Goal: Transaction & Acquisition: Purchase product/service

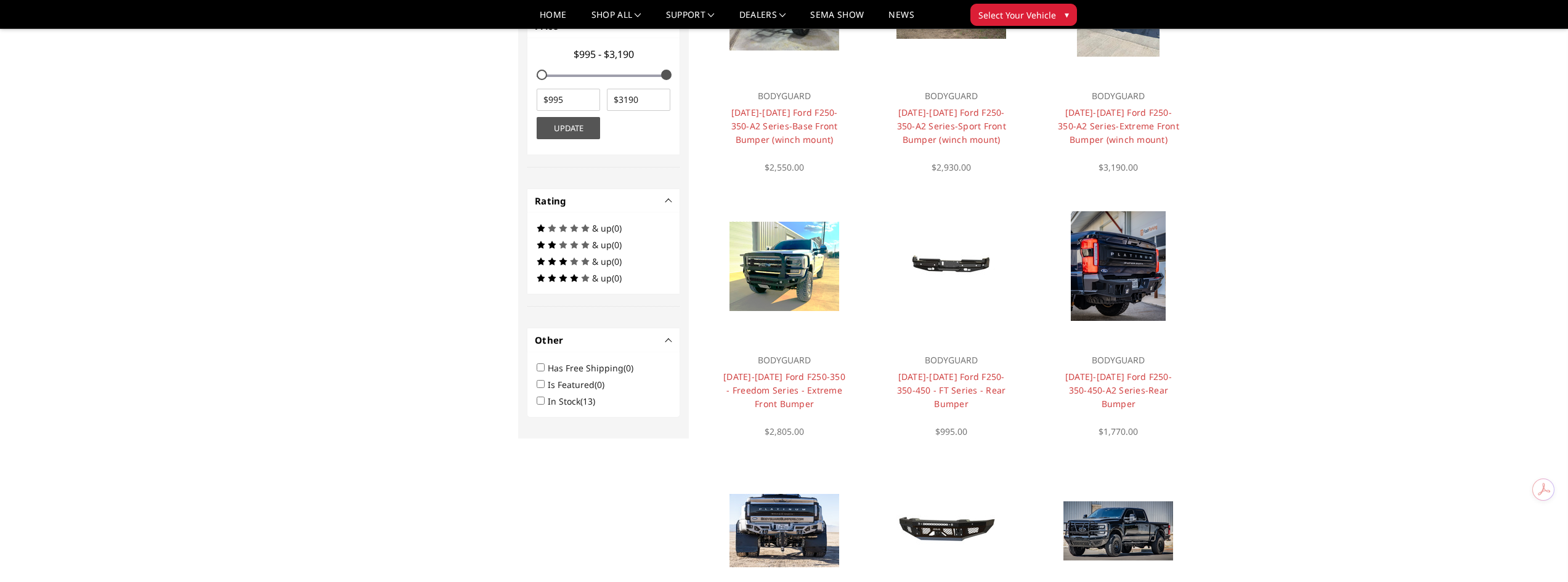
scroll to position [513, 0]
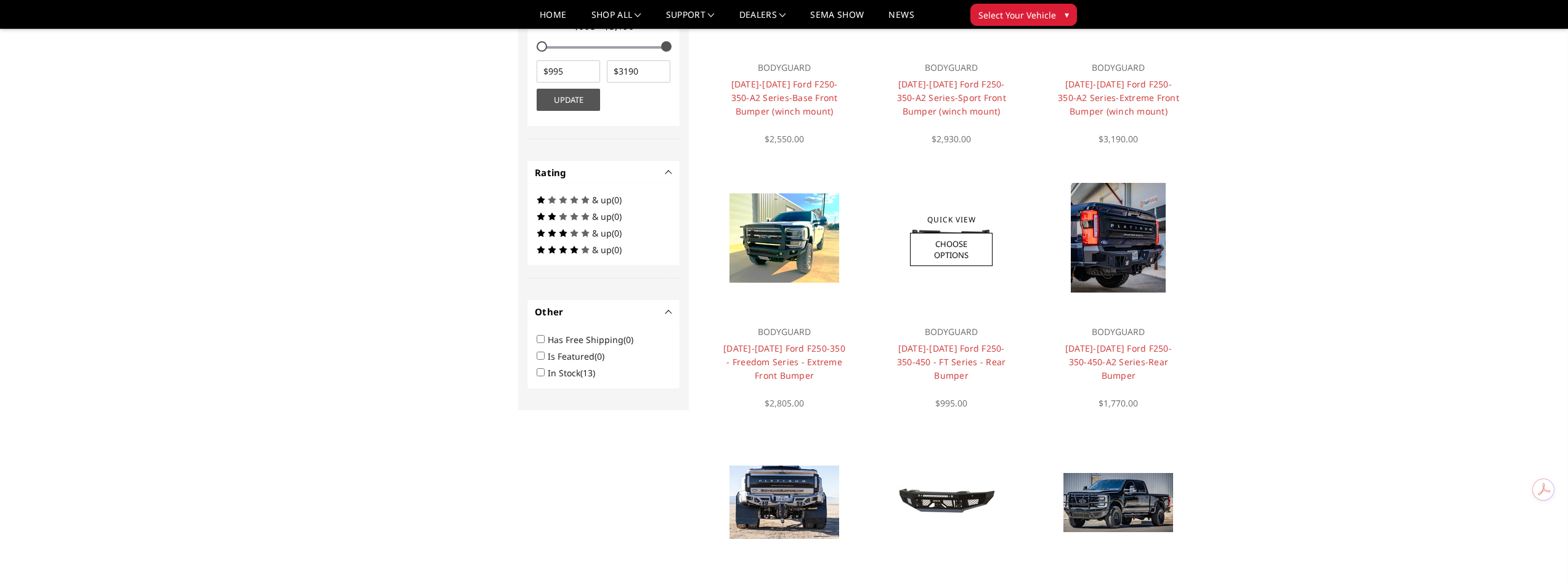
click at [994, 355] on h4 "2023-2026 Ford F250-350-450 - FT Series - Rear Bumper" at bounding box center [952, 362] width 124 height 41
click at [954, 251] on link "Choose Options" at bounding box center [952, 250] width 83 height 33
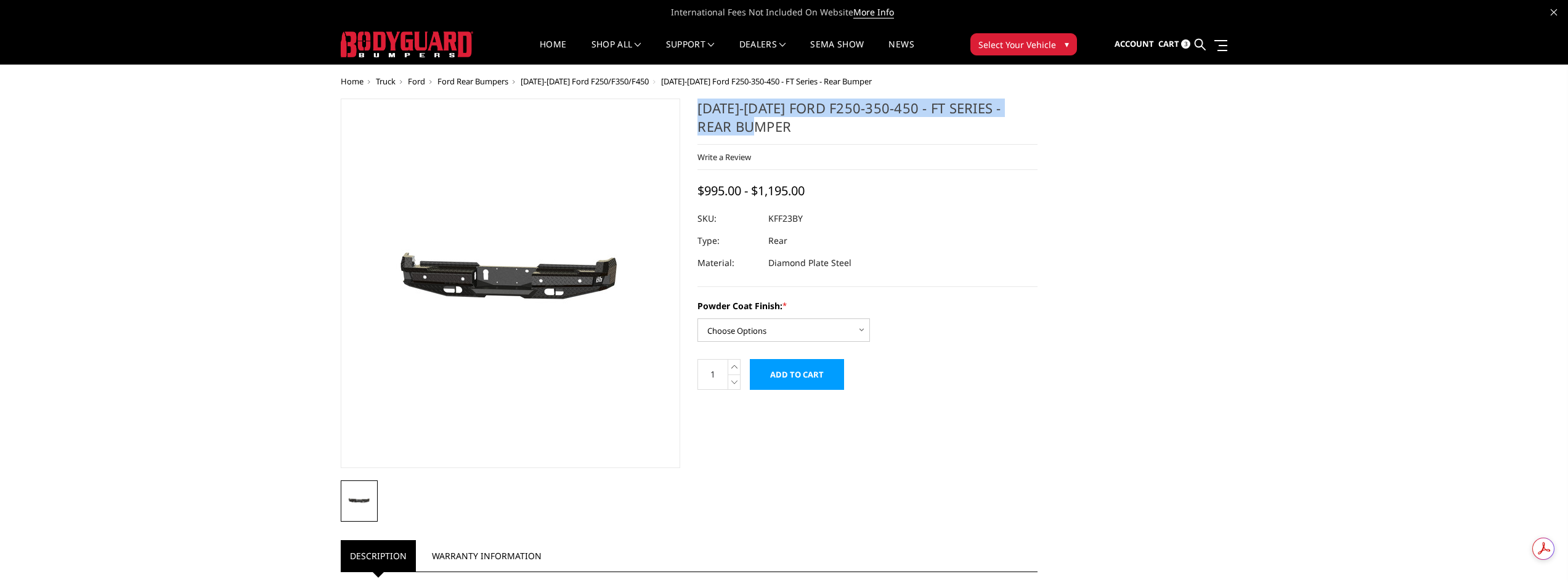
drag, startPoint x: 717, startPoint y: 117, endPoint x: 696, endPoint y: 104, distance: 24.7
click at [696, 104] on section "2023-2026 Ford F250-350-450 - FT Series - Rear Bumper Write a Review Write a Re…" at bounding box center [867, 250] width 357 height 304
copy h1 "[DATE]-[DATE] Ford F250-350-450 - FT Series - Rear Bumper"
click at [1112, 241] on div "2023-2026 Ford F250-350-450 - FT Series - Rear Bumper Write a Review Write a Re…" at bounding box center [784, 522] width 905 height 848
drag, startPoint x: 849, startPoint y: 125, endPoint x: 697, endPoint y: 108, distance: 152.9
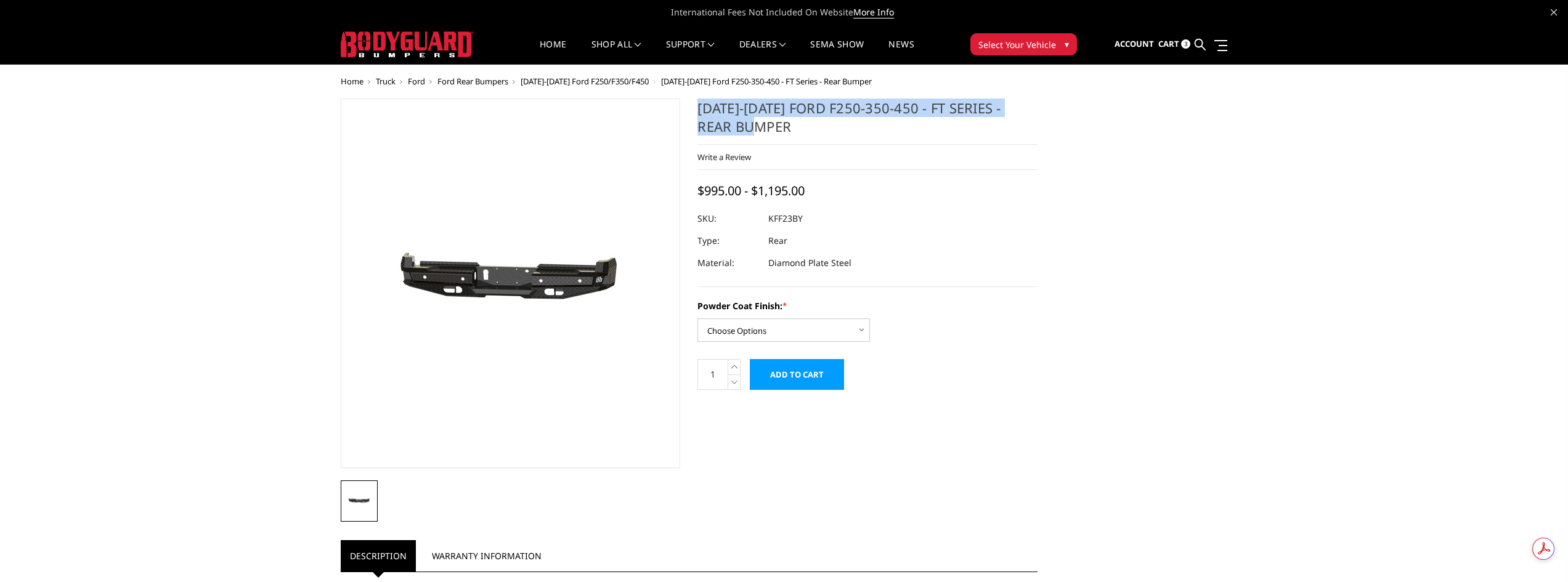
click at [697, 108] on h1 "2023-2026 Ford F250-350-450 - FT Series - Rear Bumper" at bounding box center [867, 121] width 340 height 46
copy h1 "2023-2026 Ford F250-350-450 - FT Series - Rear Bumper"
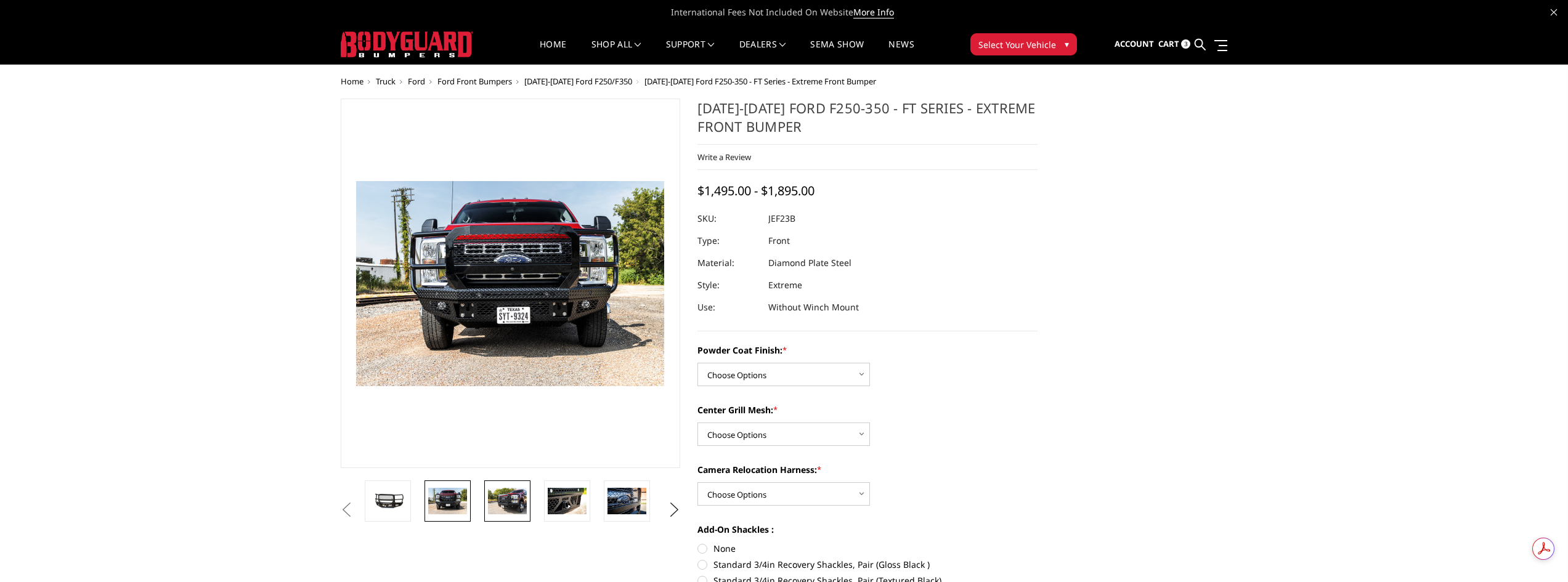
click at [527, 503] on link at bounding box center [507, 500] width 46 height 41
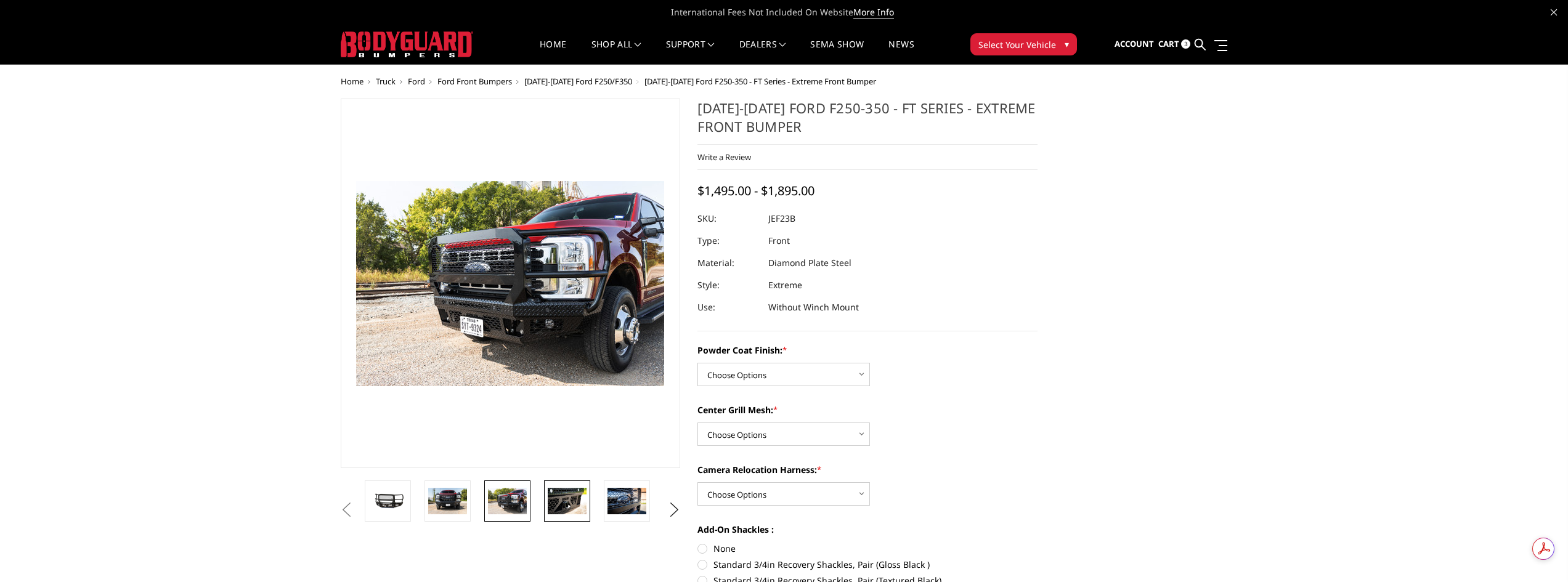
click at [576, 501] on img at bounding box center [567, 500] width 39 height 26
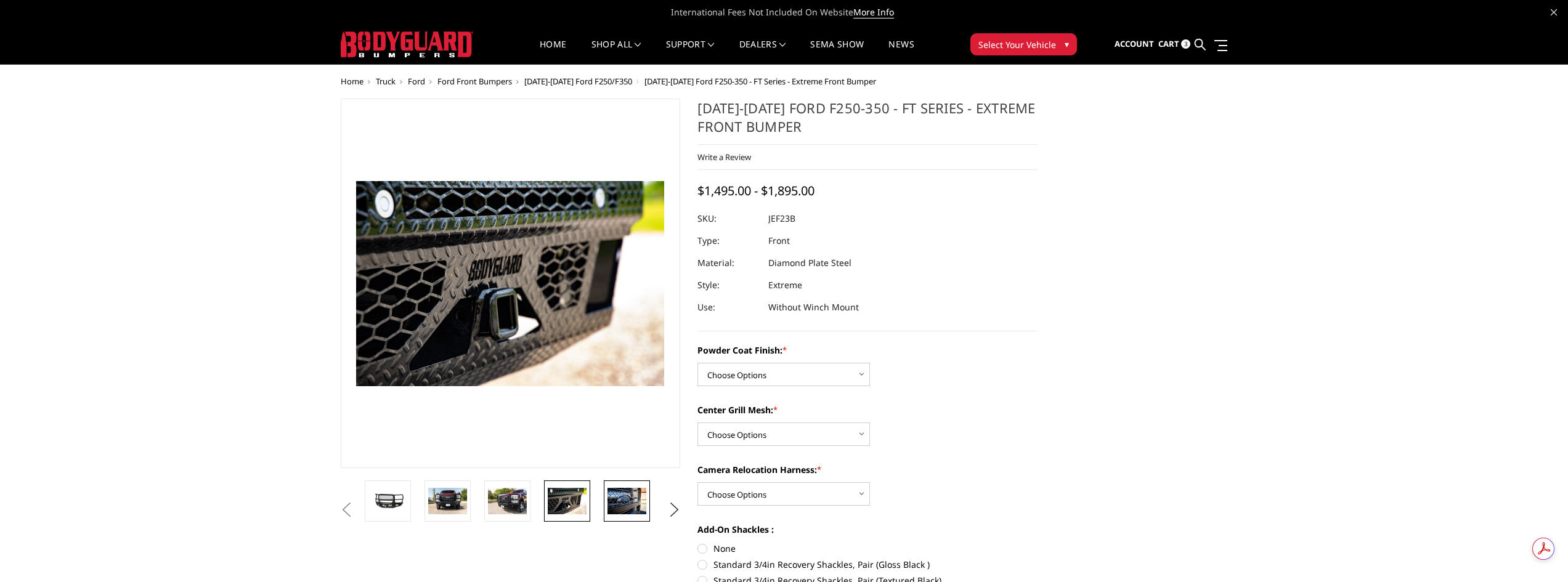
click at [624, 500] on img at bounding box center [627, 500] width 39 height 26
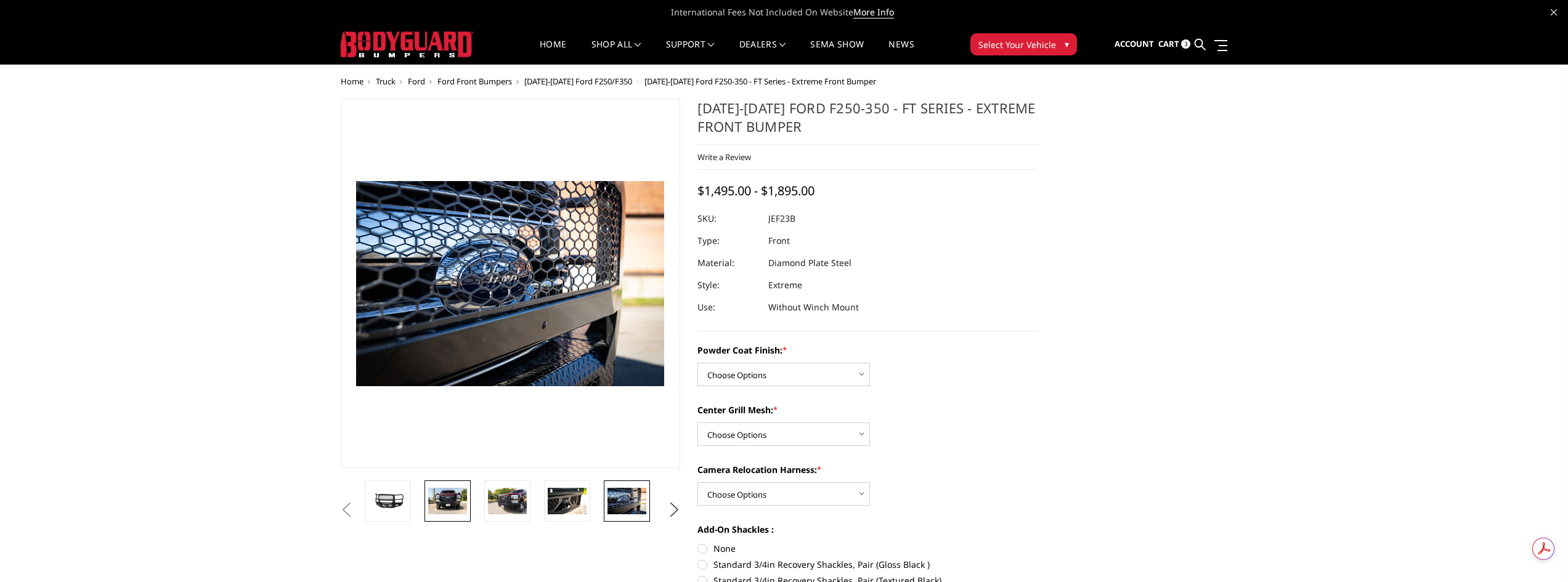
click at [449, 504] on img at bounding box center [448, 500] width 39 height 26
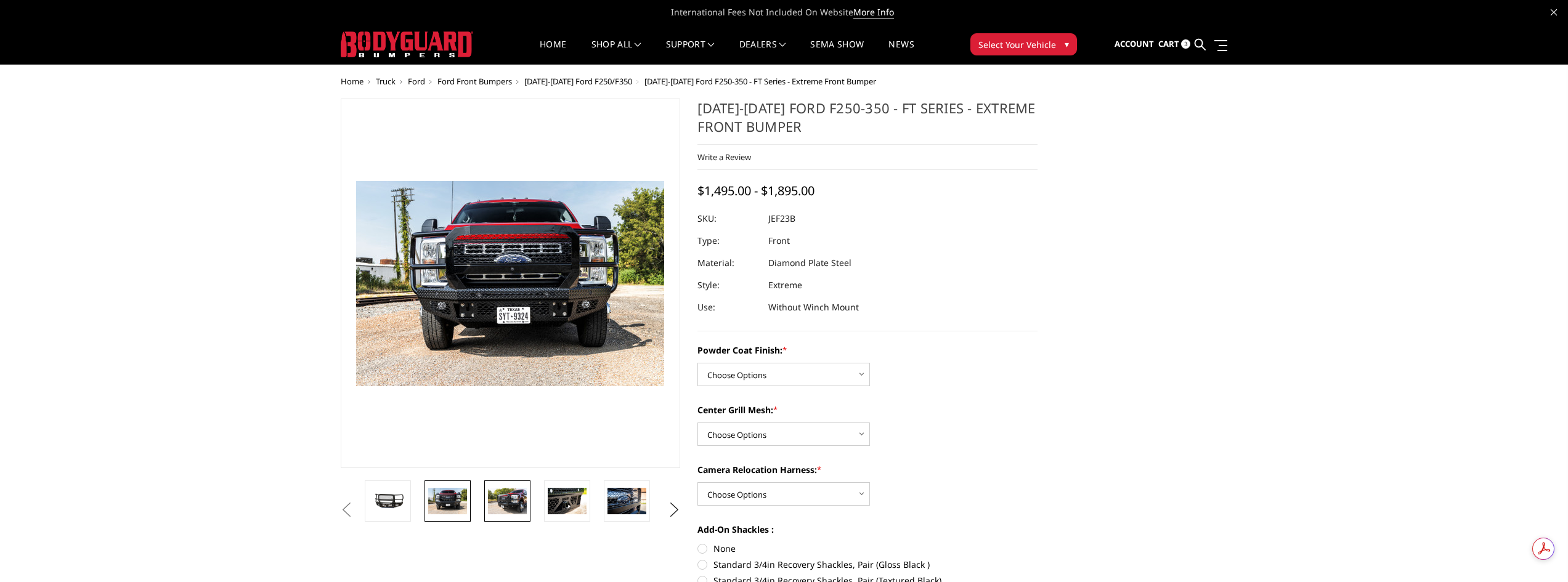
click at [514, 500] on img at bounding box center [507, 500] width 39 height 26
